Goal: Task Accomplishment & Management: Complete application form

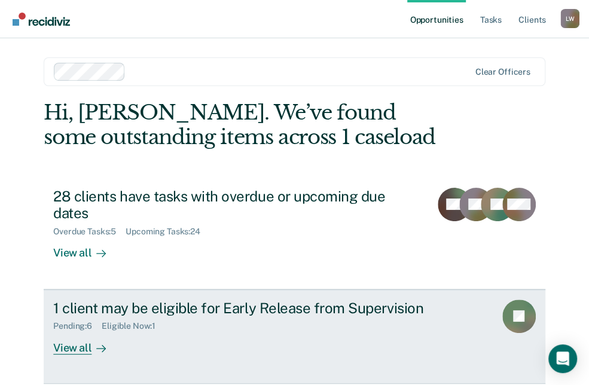
click at [96, 344] on icon at bounding box center [101, 349] width 10 height 10
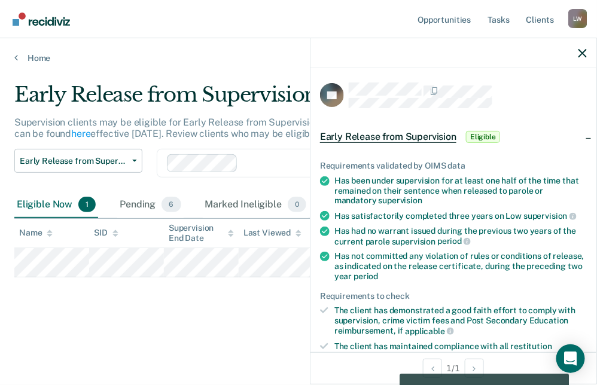
click at [228, 328] on div "Early Release from Supervision Supervision clients may be eligible for Early Re…" at bounding box center [298, 208] width 568 height 251
click at [588, 54] on div at bounding box center [453, 53] width 286 height 30
click at [581, 54] on icon "button" at bounding box center [582, 53] width 8 height 8
drag, startPoint x: 223, startPoint y: 276, endPoint x: 121, endPoint y: 277, distance: 102.2
click at [121, 277] on div "Early Release from Supervision Supervision clients may be eligible for Early Re…" at bounding box center [298, 189] width 568 height 213
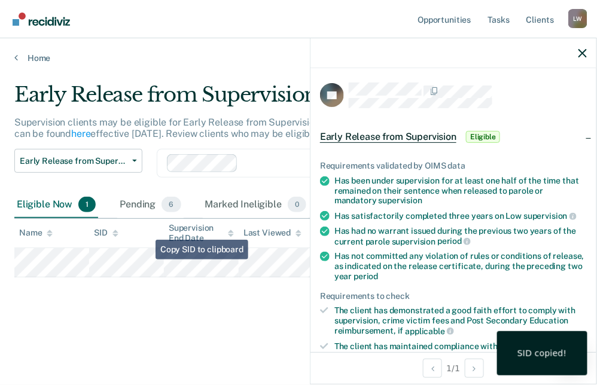
drag, startPoint x: 161, startPoint y: 276, endPoint x: 131, endPoint y: 299, distance: 37.5
click at [131, 300] on div "Early Release from Supervision Supervision clients may be eligible for Early Re…" at bounding box center [298, 208] width 568 height 251
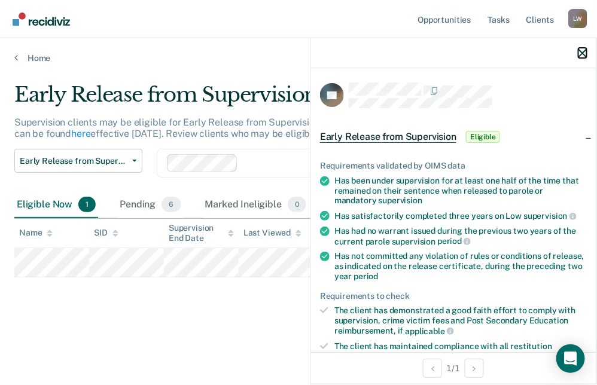
click at [583, 51] on icon "button" at bounding box center [582, 53] width 8 height 8
click at [485, 135] on span "Eligible" at bounding box center [483, 137] width 34 height 12
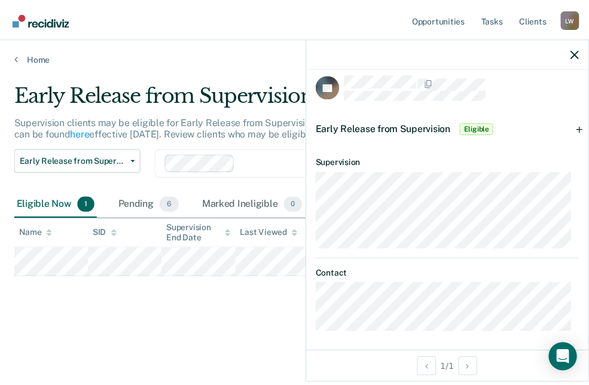
scroll to position [11, 0]
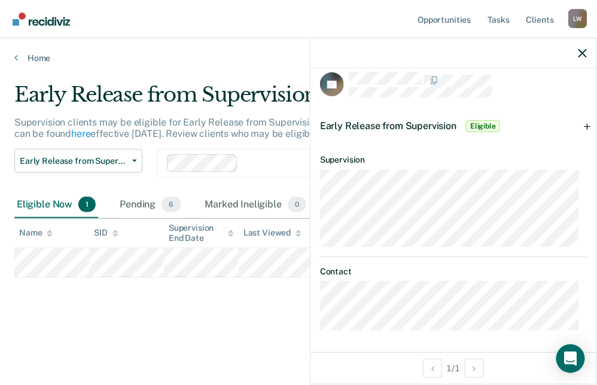
click at [480, 124] on span "Eligible" at bounding box center [483, 126] width 34 height 12
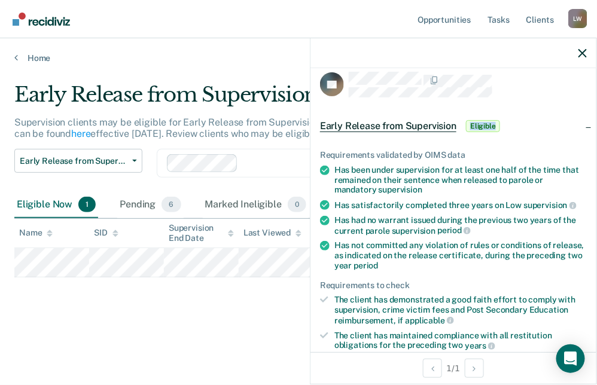
click at [480, 124] on span "Eligible" at bounding box center [483, 126] width 34 height 12
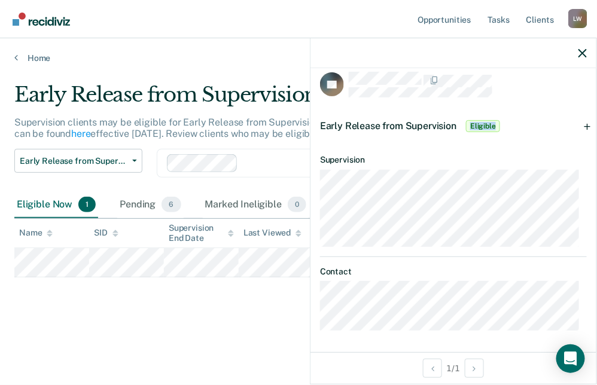
click at [484, 123] on span "Eligible" at bounding box center [483, 126] width 34 height 12
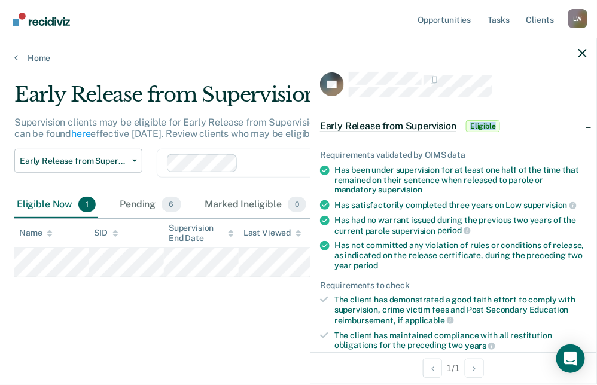
click at [484, 123] on span "Eligible" at bounding box center [483, 126] width 34 height 12
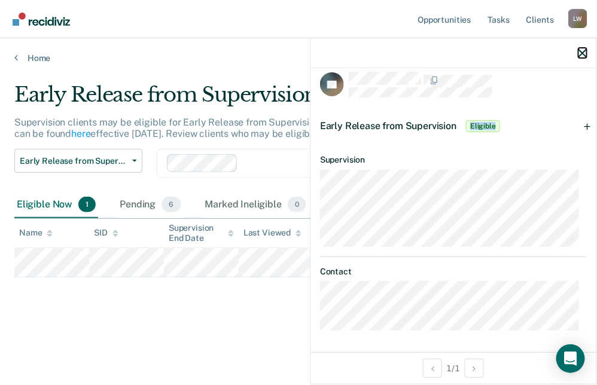
click at [582, 51] on icon "button" at bounding box center [582, 53] width 8 height 8
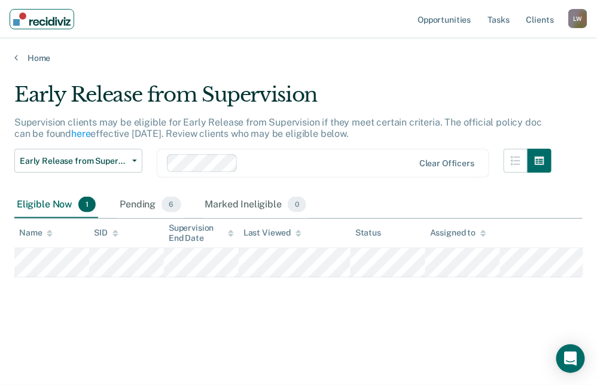
click at [32, 24] on img "Main navigation" at bounding box center [41, 19] width 57 height 13
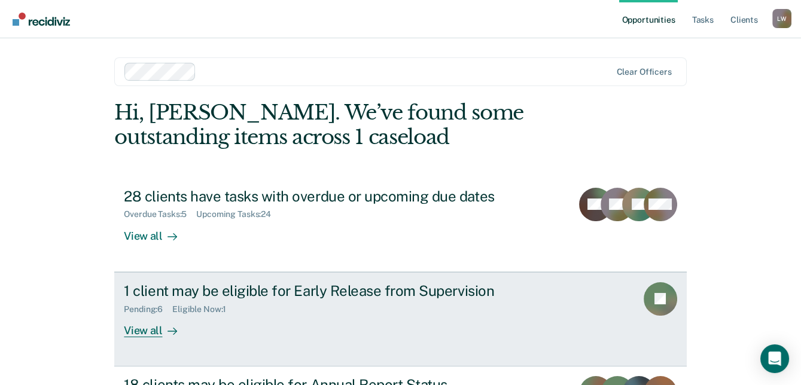
click at [383, 292] on div "1 client may be eligible for Early Release from Supervision" at bounding box center [334, 290] width 420 height 17
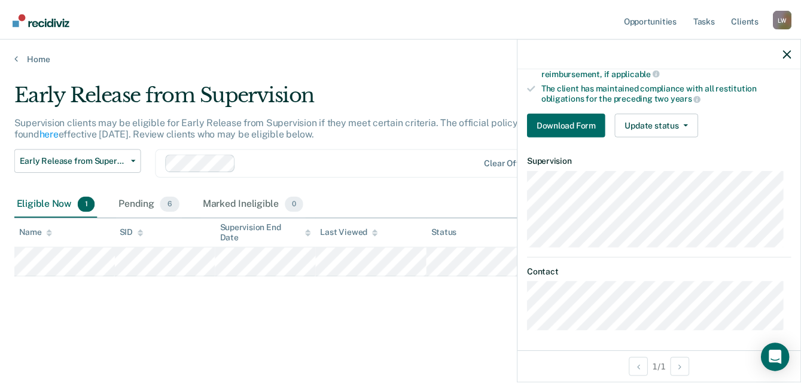
scroll to position [259, 0]
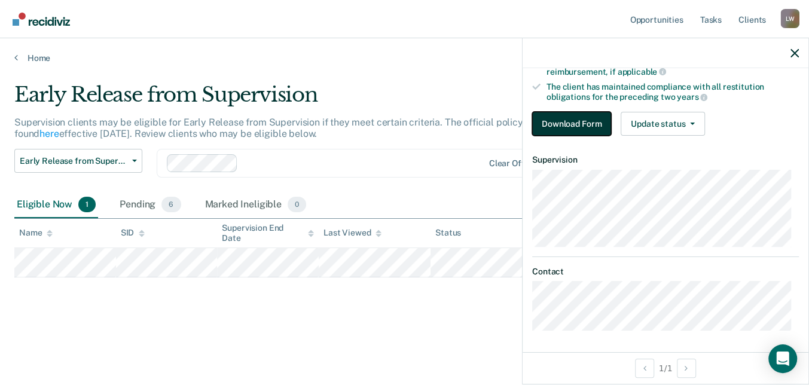
click at [572, 124] on button "Download Form" at bounding box center [571, 124] width 79 height 24
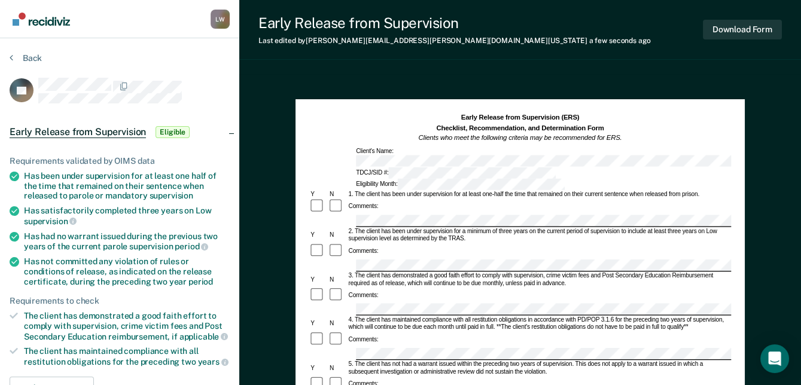
click at [172, 57] on div "Back" at bounding box center [120, 65] width 220 height 25
click at [188, 58] on div "Back" at bounding box center [120, 65] width 220 height 25
click at [35, 21] on img "Main navigation" at bounding box center [41, 19] width 57 height 13
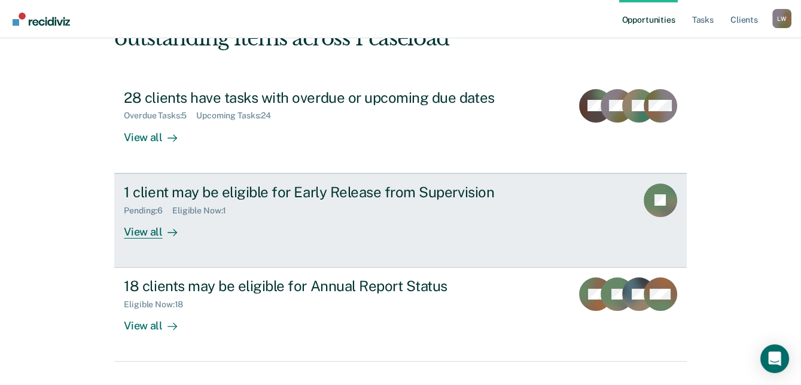
scroll to position [108, 0]
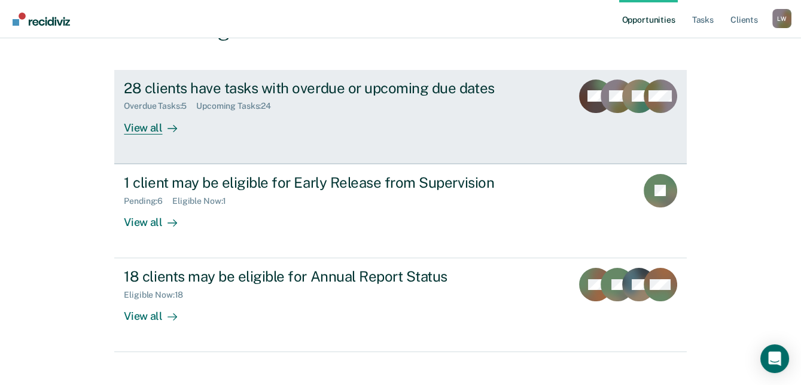
click at [151, 127] on div "View all" at bounding box center [157, 122] width 67 height 23
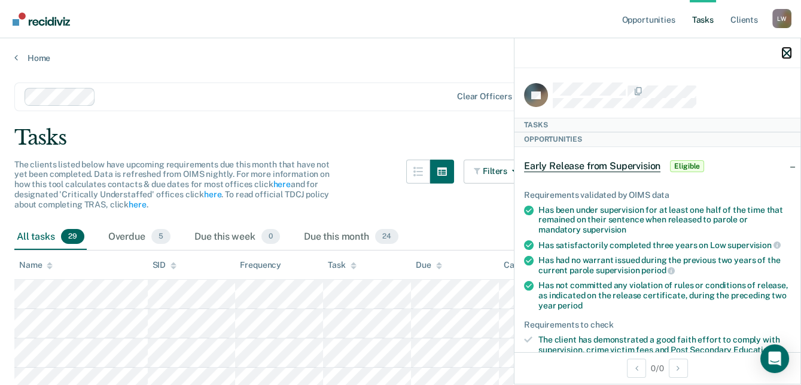
click at [596, 49] on icon "button" at bounding box center [786, 53] width 8 height 8
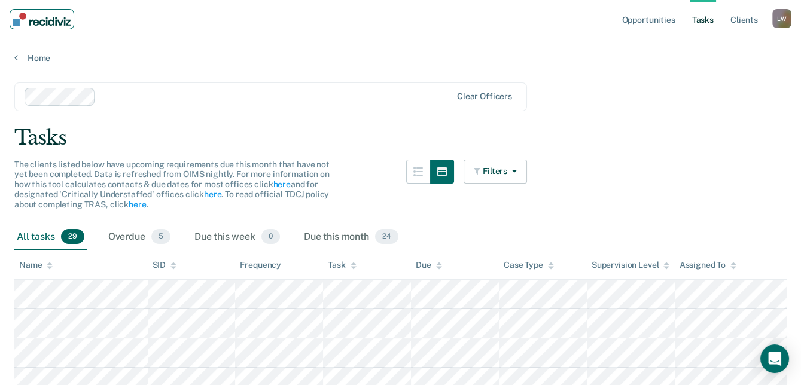
click at [33, 19] on img "Main navigation" at bounding box center [41, 19] width 57 height 13
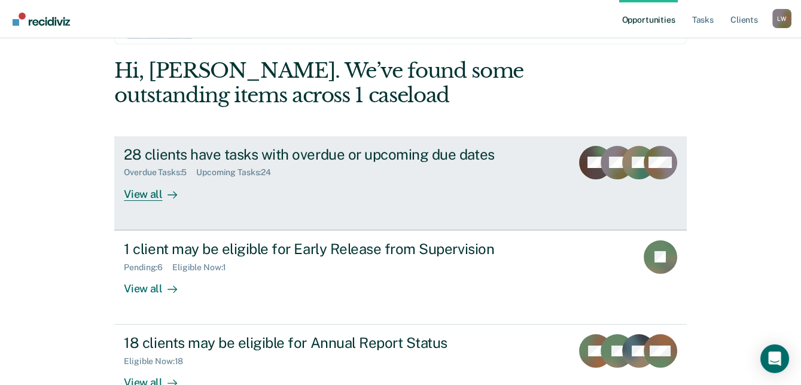
scroll to position [108, 0]
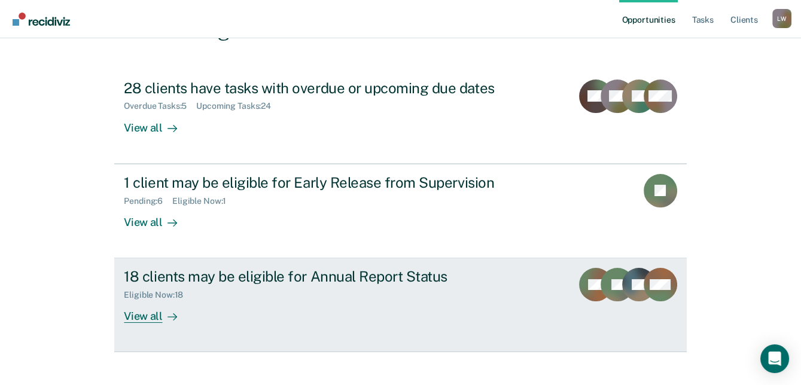
click at [173, 314] on icon at bounding box center [174, 317] width 3 height 7
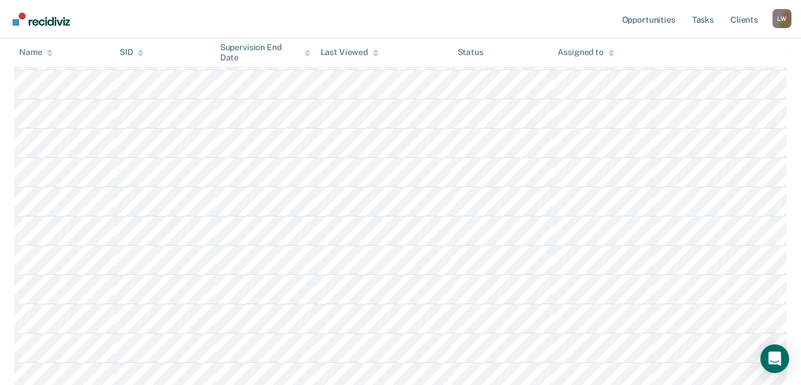
scroll to position [529, 0]
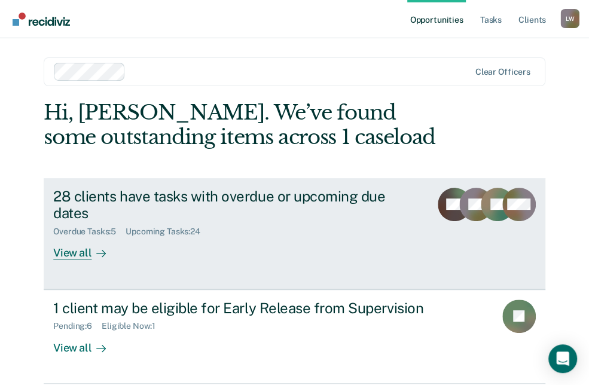
scroll to position [75, 0]
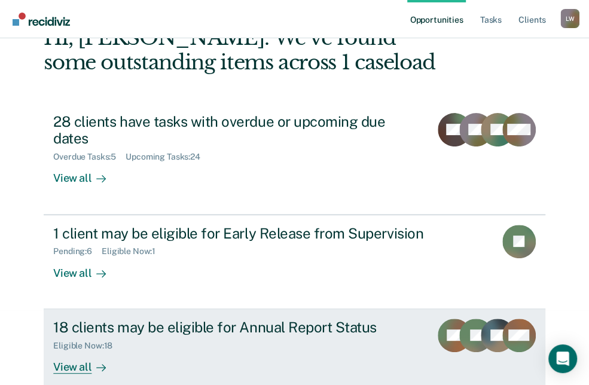
click at [288, 336] on div "Eligible Now : 18" at bounding box center [237, 343] width 368 height 15
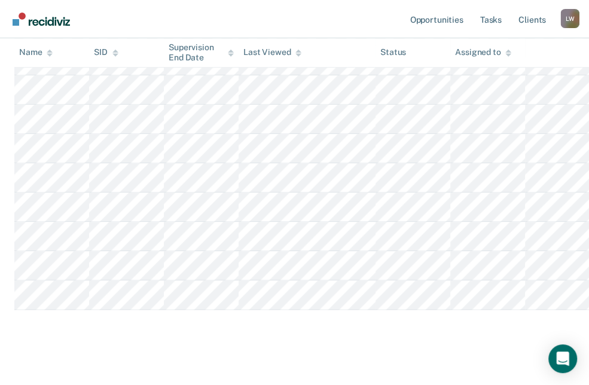
scroll to position [529, 0]
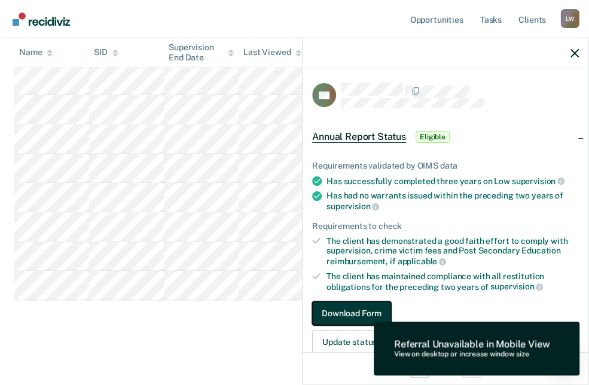
click at [350, 308] on button "Download Form" at bounding box center [351, 313] width 79 height 24
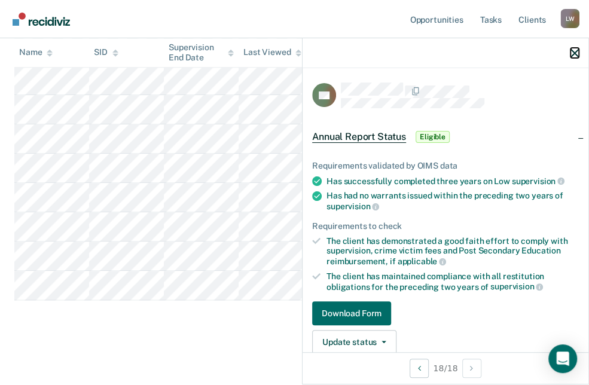
click at [575, 52] on icon "button" at bounding box center [574, 53] width 8 height 8
click at [372, 307] on button "Download Form" at bounding box center [351, 313] width 79 height 24
click at [372, 309] on button "Download Form" at bounding box center [351, 313] width 79 height 24
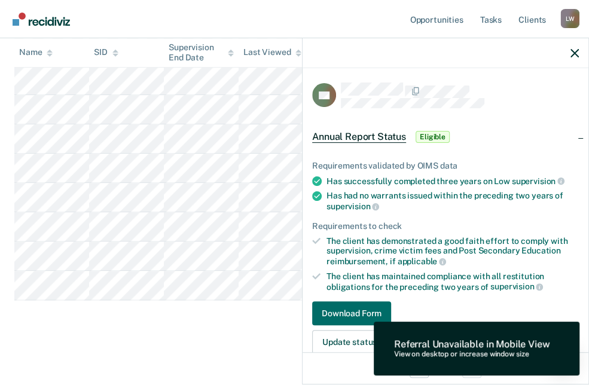
click at [579, 53] on div at bounding box center [446, 53] width 286 height 30
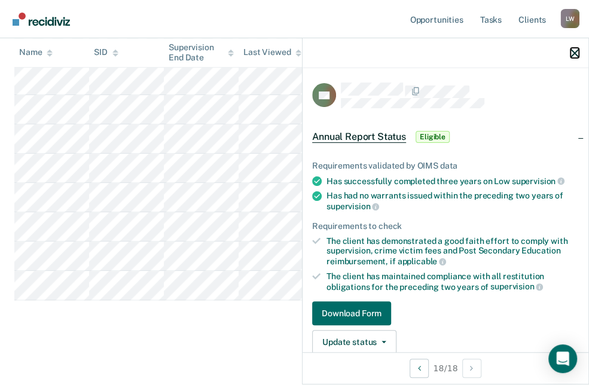
click at [575, 53] on icon "button" at bounding box center [574, 53] width 8 height 8
click at [371, 309] on button "Download Form" at bounding box center [351, 313] width 79 height 24
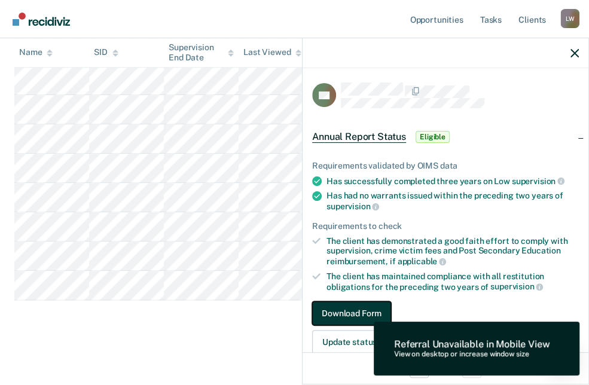
click at [371, 309] on button "Download Form" at bounding box center [351, 313] width 79 height 24
click at [580, 50] on div at bounding box center [446, 53] width 286 height 30
click at [573, 50] on icon "button" at bounding box center [574, 53] width 8 height 8
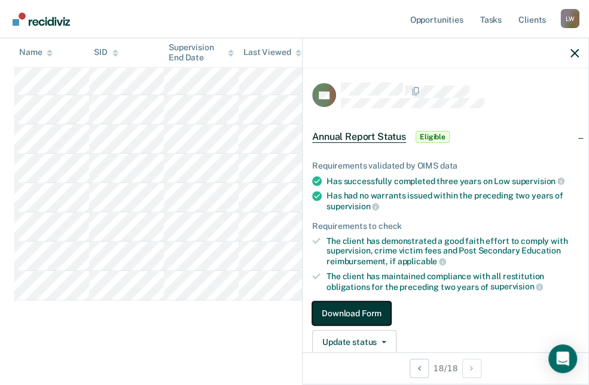
click at [344, 308] on button "Download Form" at bounding box center [351, 313] width 79 height 24
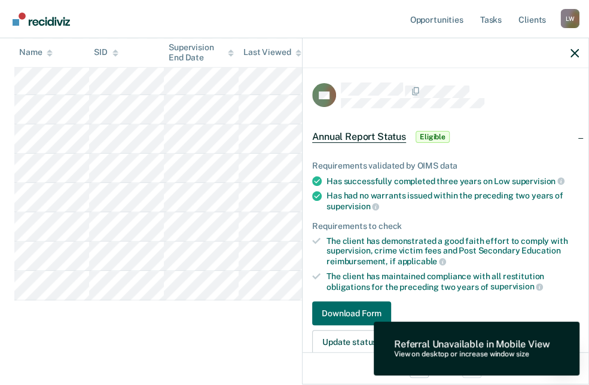
click at [439, 132] on span "Eligible" at bounding box center [433, 137] width 34 height 12
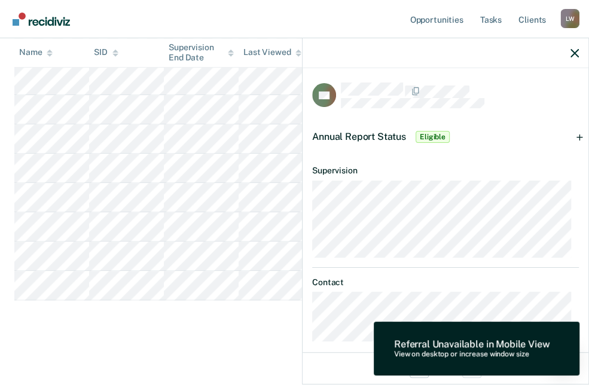
click at [439, 132] on span "Eligible" at bounding box center [433, 137] width 34 height 12
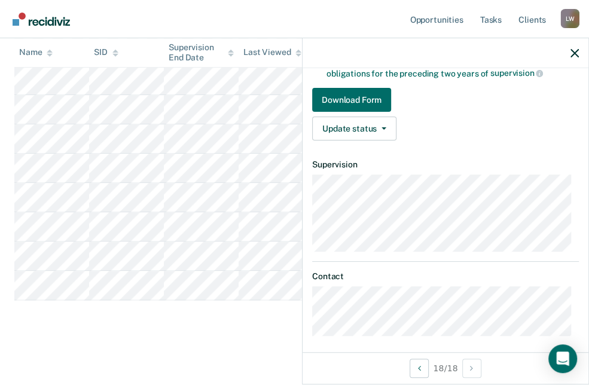
scroll to position [218, 0]
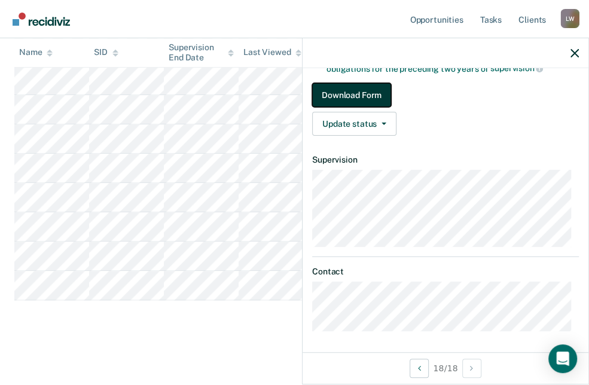
click at [372, 91] on button "Download Form" at bounding box center [351, 95] width 79 height 24
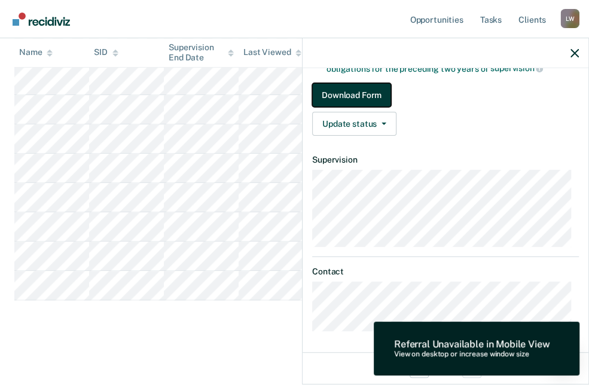
click at [372, 91] on button "Download Form" at bounding box center [351, 95] width 79 height 24
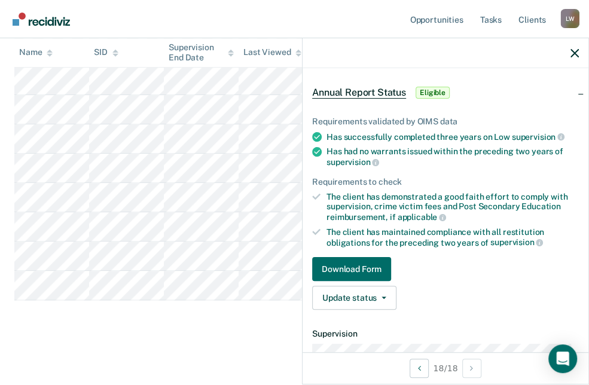
scroll to position [0, 0]
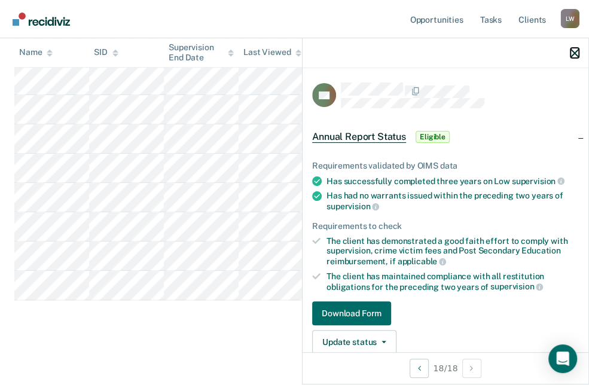
click at [574, 51] on icon "button" at bounding box center [574, 53] width 8 height 8
click at [350, 314] on button "Download Form" at bounding box center [351, 313] width 79 height 24
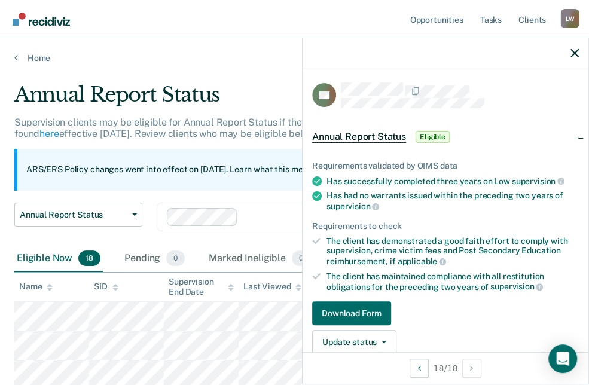
click at [230, 84] on div "Annual Report Status" at bounding box center [279, 100] width 530 height 34
click at [575, 51] on icon "button" at bounding box center [574, 53] width 8 height 8
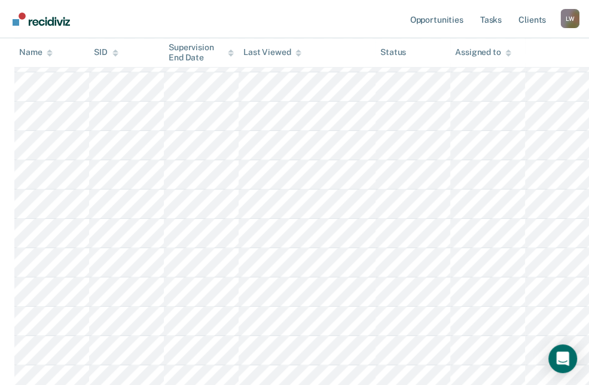
scroll to position [489, 0]
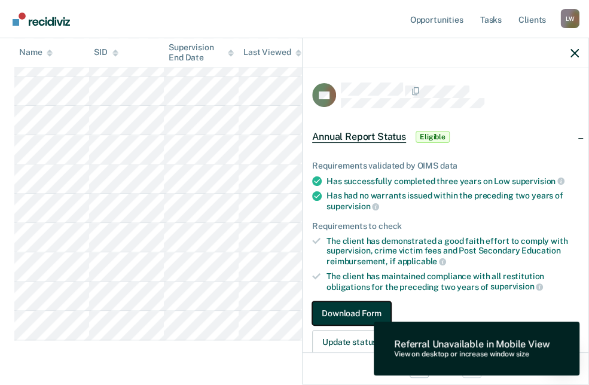
click at [382, 312] on button "Download Form" at bounding box center [351, 313] width 79 height 24
click at [575, 55] on icon "button" at bounding box center [574, 53] width 8 height 8
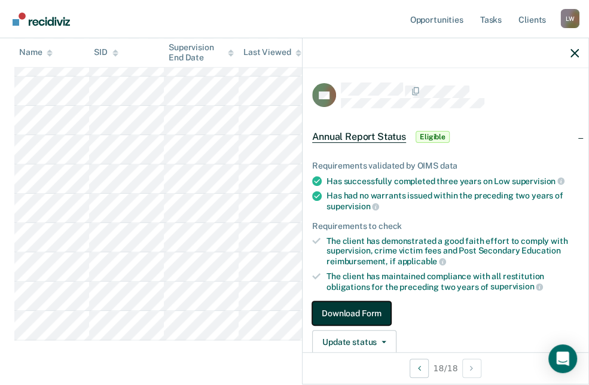
click at [362, 312] on button "Download Form" at bounding box center [351, 313] width 79 height 24
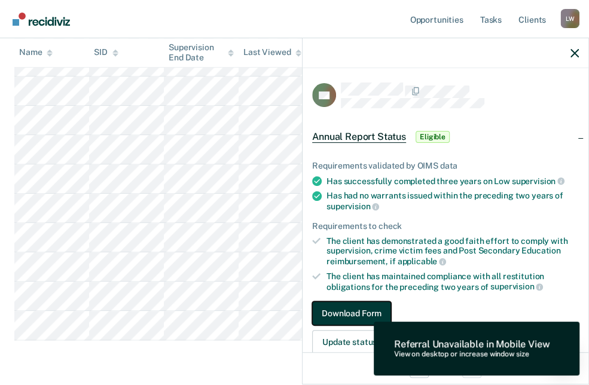
click at [362, 312] on button "Download Form" at bounding box center [351, 313] width 79 height 24
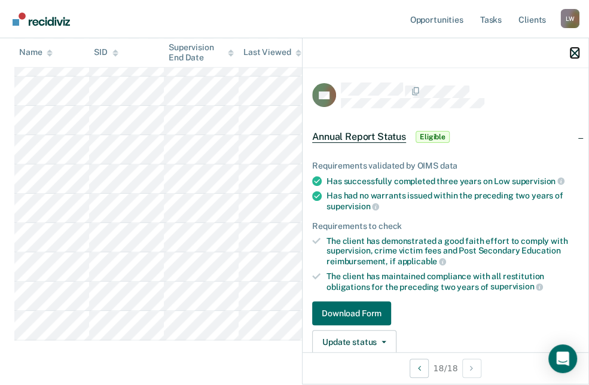
click at [574, 52] on icon "button" at bounding box center [574, 53] width 8 height 8
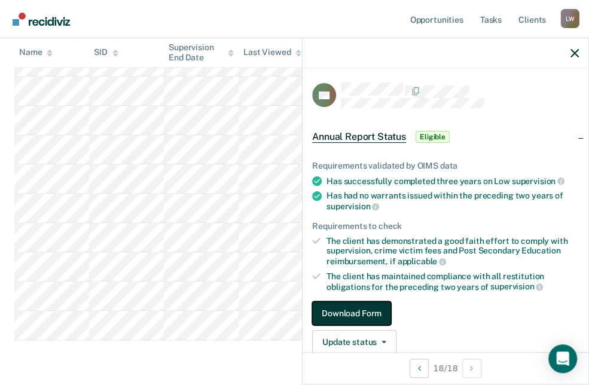
click at [345, 313] on button "Download Form" at bounding box center [351, 313] width 79 height 24
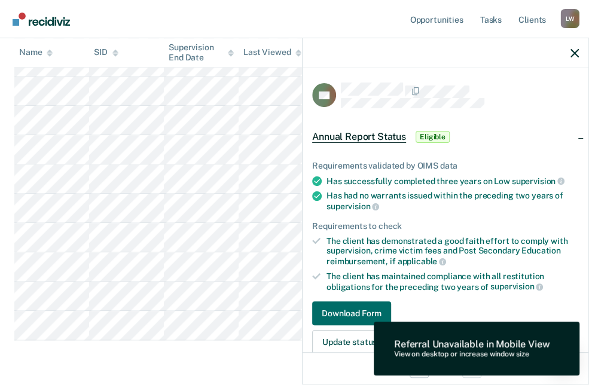
click at [576, 49] on icon "button" at bounding box center [574, 53] width 8 height 8
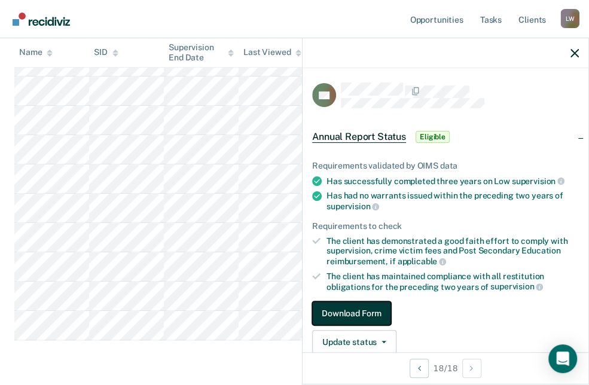
click at [376, 311] on button "Download Form" at bounding box center [351, 313] width 79 height 24
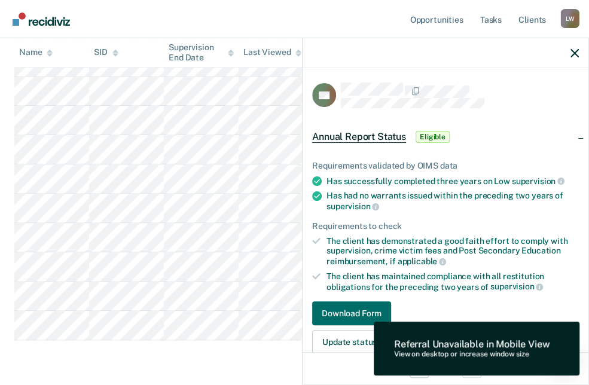
click at [432, 135] on span "Eligible" at bounding box center [433, 137] width 34 height 12
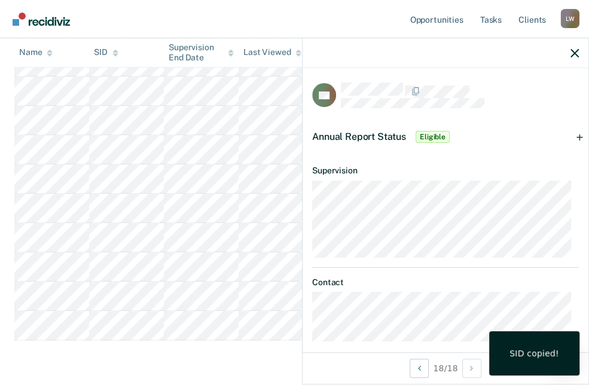
click at [436, 131] on span "Eligible" at bounding box center [433, 137] width 34 height 12
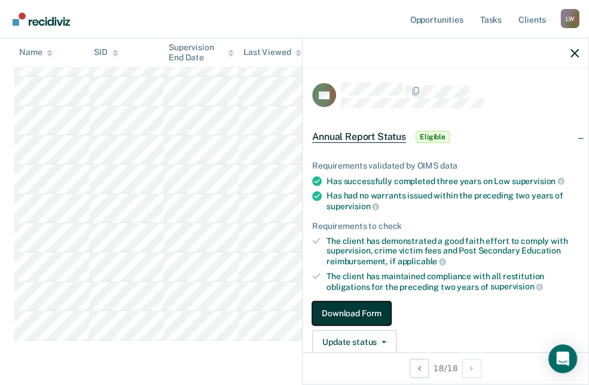
click at [376, 315] on button "Download Form" at bounding box center [351, 313] width 79 height 24
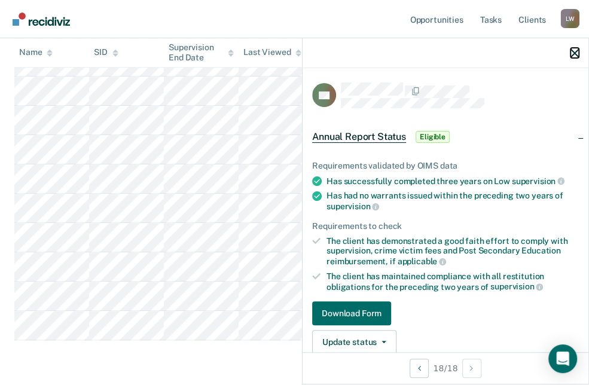
click at [573, 53] on icon "button" at bounding box center [574, 53] width 8 height 8
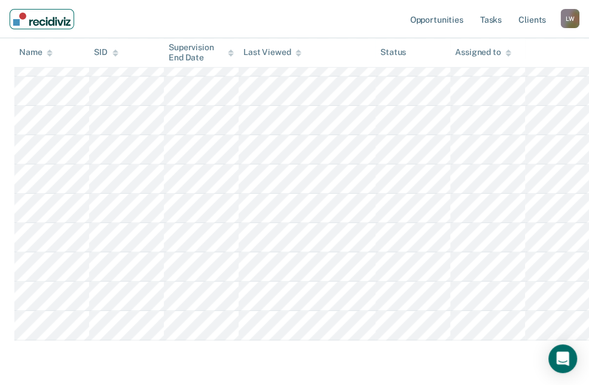
click at [17, 22] on img "Main navigation" at bounding box center [41, 19] width 57 height 13
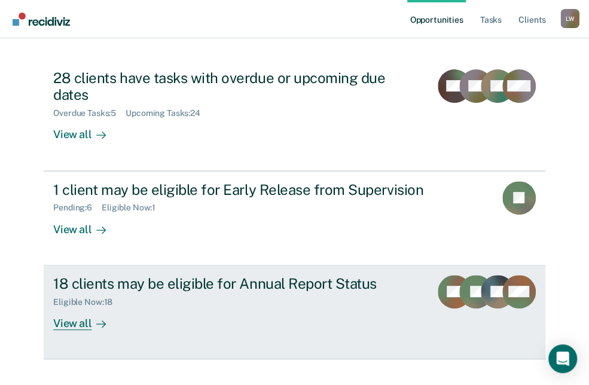
scroll to position [123, 0]
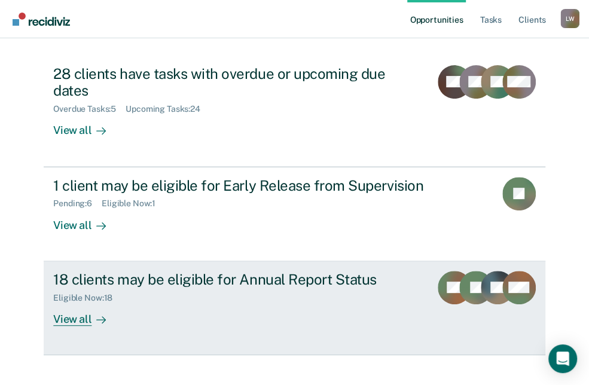
click at [86, 310] on link "18 clients may be eligible for Annual Report Status Eligible Now : 18 View all …" at bounding box center [295, 308] width 502 height 94
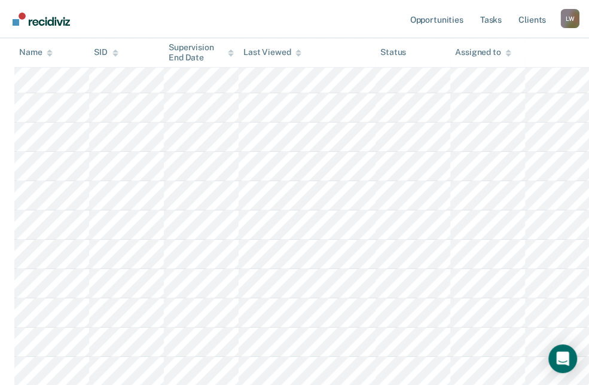
scroll to position [489, 0]
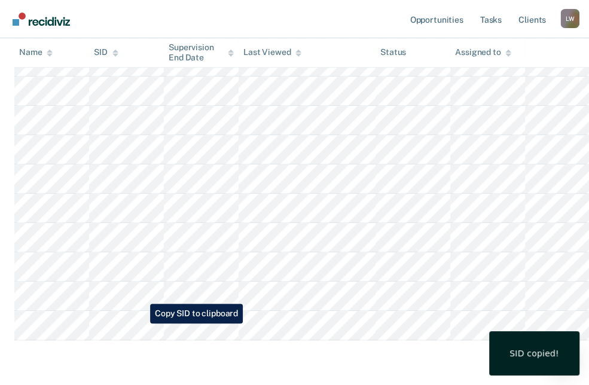
drag, startPoint x: 82, startPoint y: 350, endPoint x: 163, endPoint y: 365, distance: 82.1
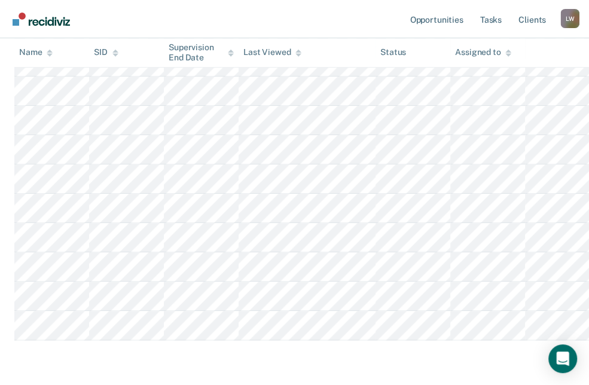
drag, startPoint x: 146, startPoint y: 340, endPoint x: 164, endPoint y: 346, distance: 18.9
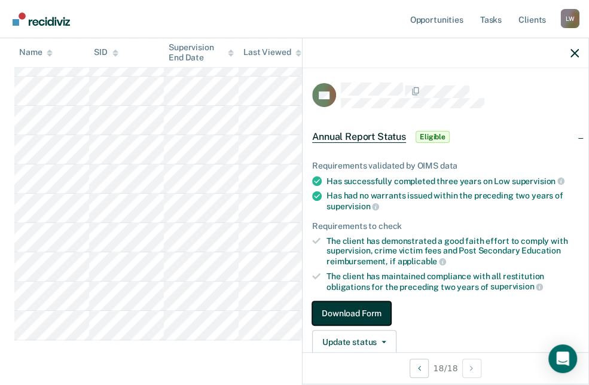
click at [381, 309] on button "Download Form" at bounding box center [351, 313] width 79 height 24
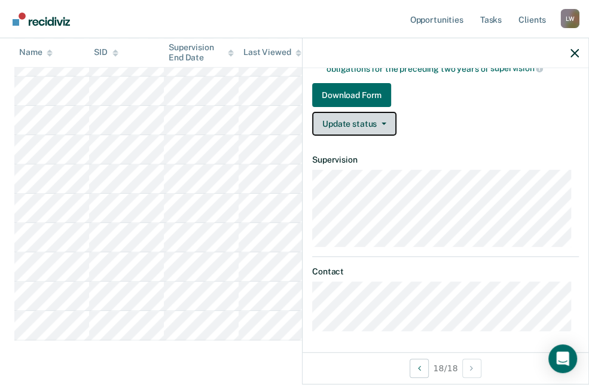
click at [382, 118] on button "Update status" at bounding box center [354, 124] width 84 height 24
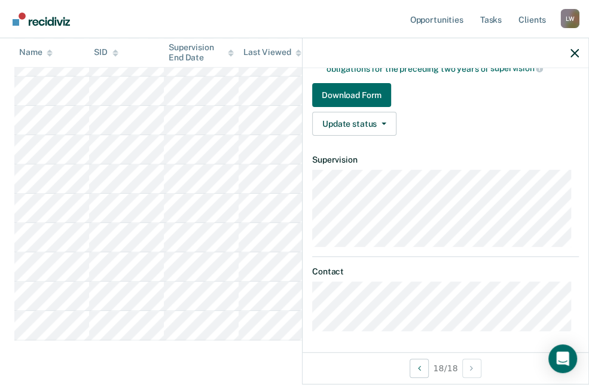
scroll to position [0, 0]
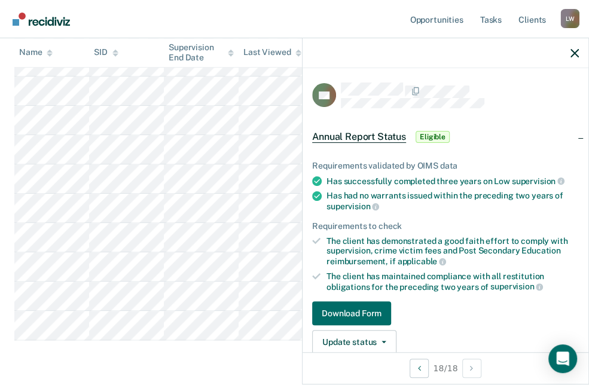
click at [432, 131] on span "Eligible" at bounding box center [433, 137] width 34 height 12
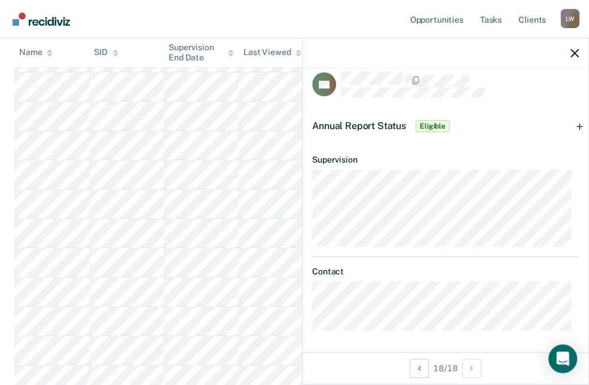
scroll to position [258, 0]
click at [433, 123] on span "Eligible" at bounding box center [433, 126] width 34 height 12
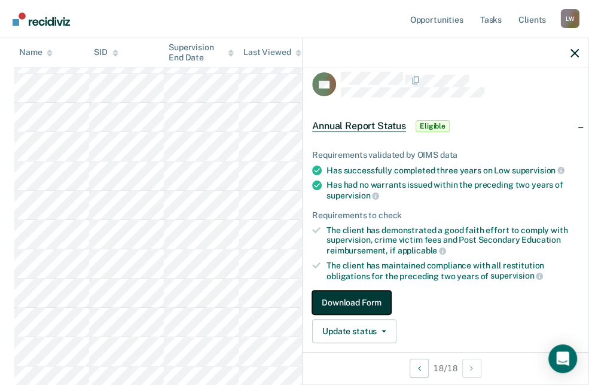
click at [369, 300] on button "Download Form" at bounding box center [351, 303] width 79 height 24
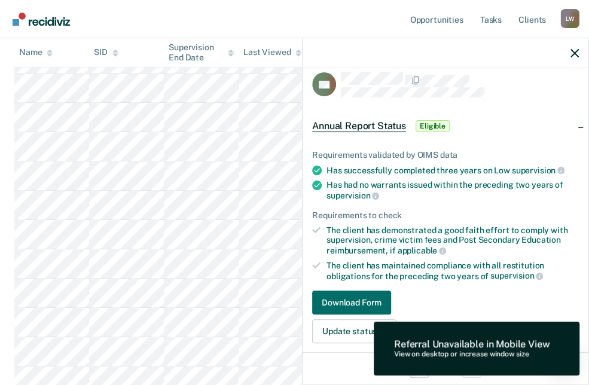
click at [435, 122] on span "Eligible" at bounding box center [433, 126] width 34 height 12
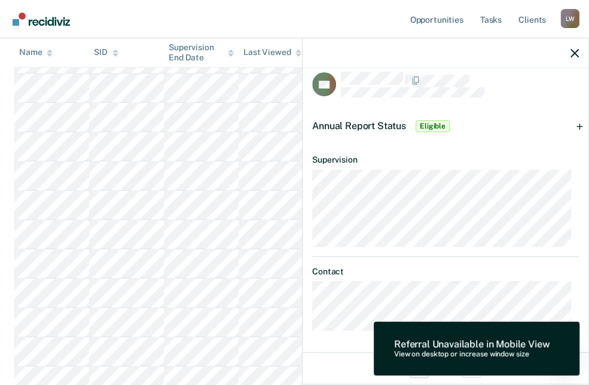
click at [435, 122] on span "Eligible" at bounding box center [433, 126] width 34 height 12
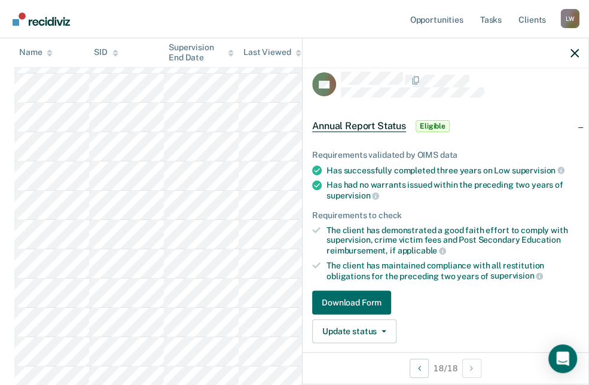
scroll to position [475, 0]
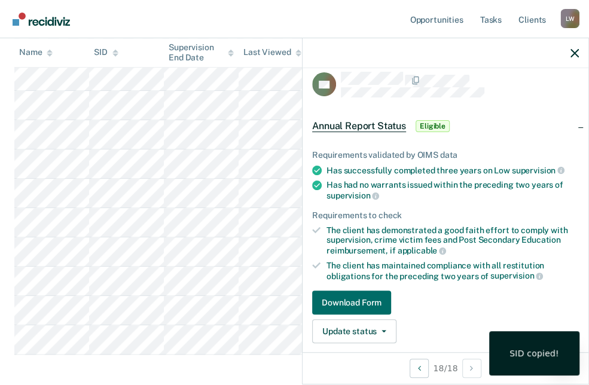
click at [545, 357] on div "SID copied!" at bounding box center [534, 353] width 50 height 11
click at [465, 311] on link "Download Form" at bounding box center [445, 303] width 267 height 24
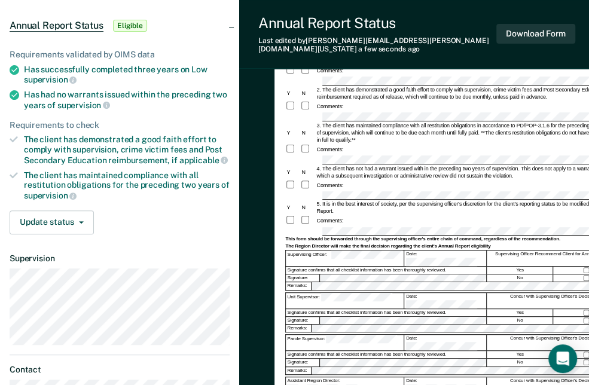
scroll to position [108, 0]
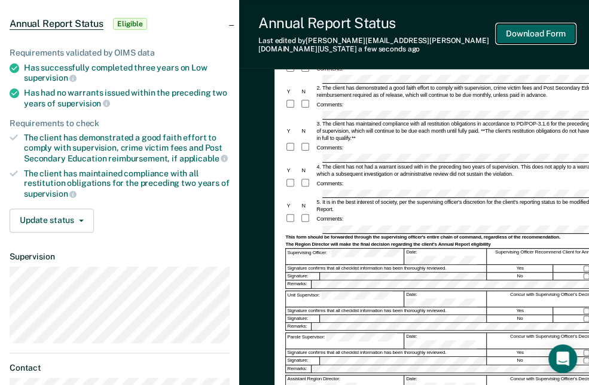
click at [539, 33] on button "Download Form" at bounding box center [535, 34] width 79 height 20
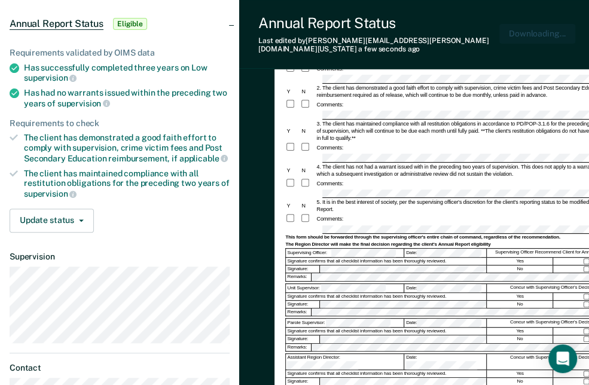
scroll to position [0, 0]
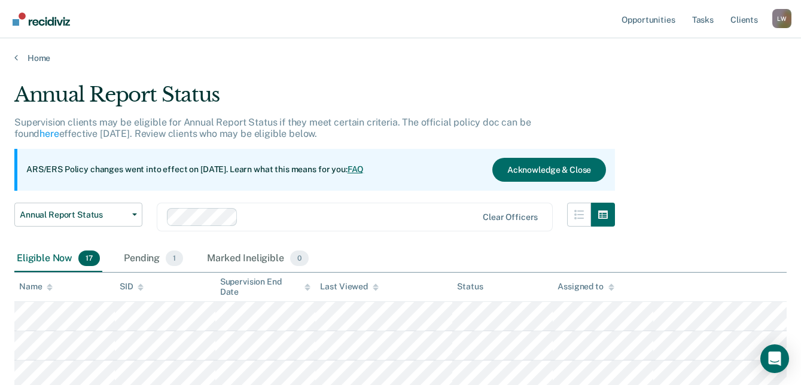
scroll to position [500, 0]
